Goal: Obtain resource: Download file/media

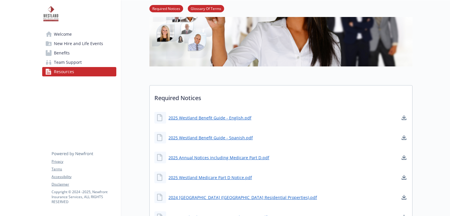
scroll to position [88, 0]
click at [207, 119] on link "2025 Westland Benefit Guide - English.pdf" at bounding box center [210, 117] width 84 height 7
click at [207, 177] on link "2025 Westland Medicare Part D Notice.pdf" at bounding box center [210, 177] width 85 height 7
